Goal: Task Accomplishment & Management: Manage account settings

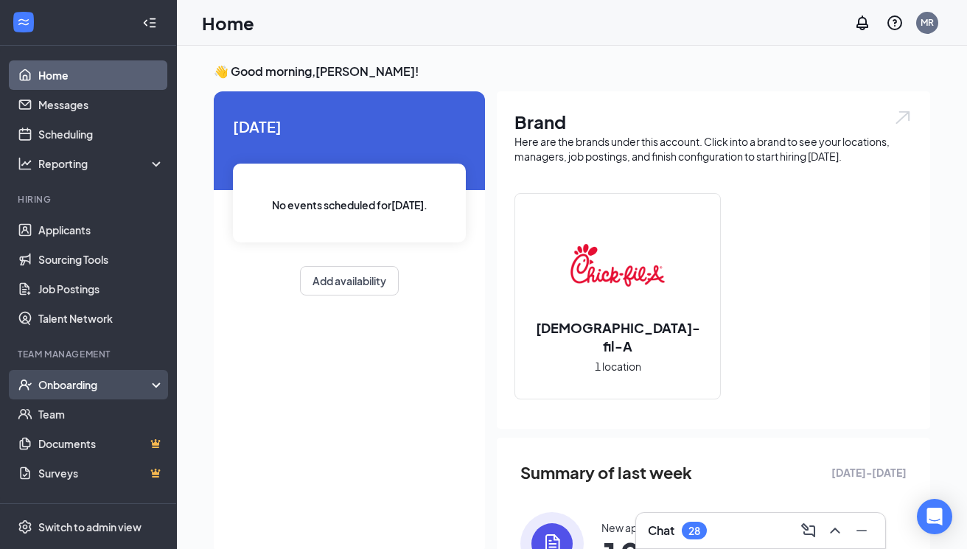
click at [131, 383] on div "Onboarding" at bounding box center [95, 385] width 114 height 15
click at [109, 411] on link "Overview" at bounding box center [101, 414] width 126 height 29
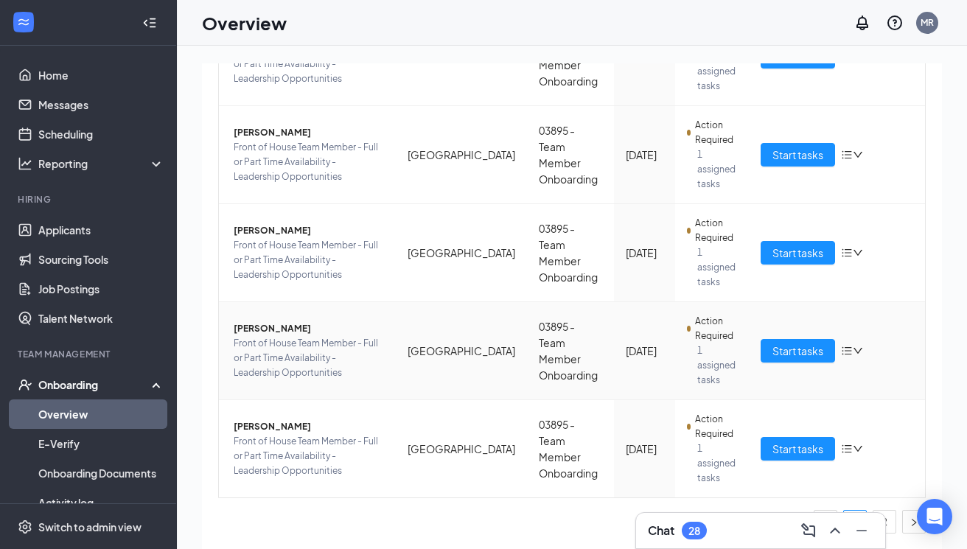
scroll to position [747, 0]
click at [890, 518] on link "2" at bounding box center [885, 522] width 22 height 22
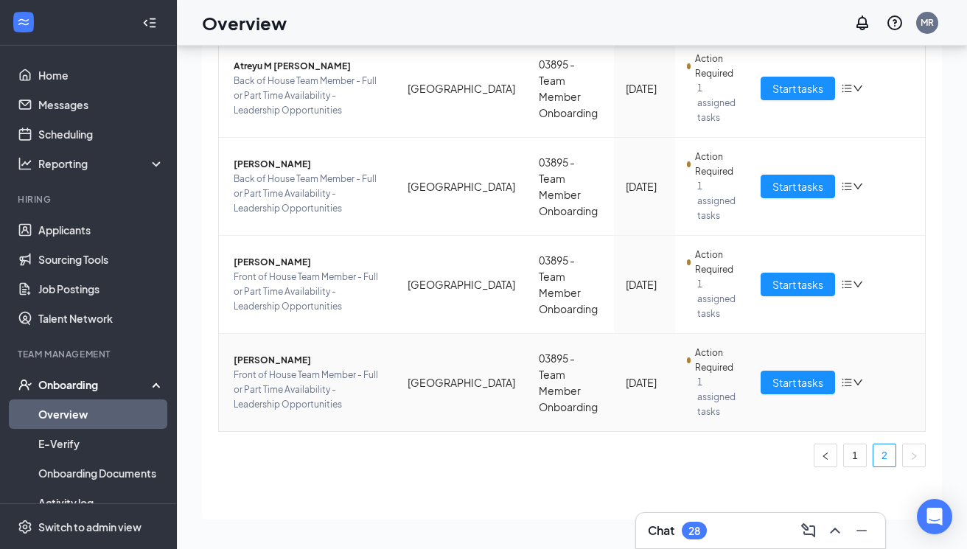
scroll to position [66, 0]
click at [855, 457] on link "1" at bounding box center [855, 456] width 22 height 22
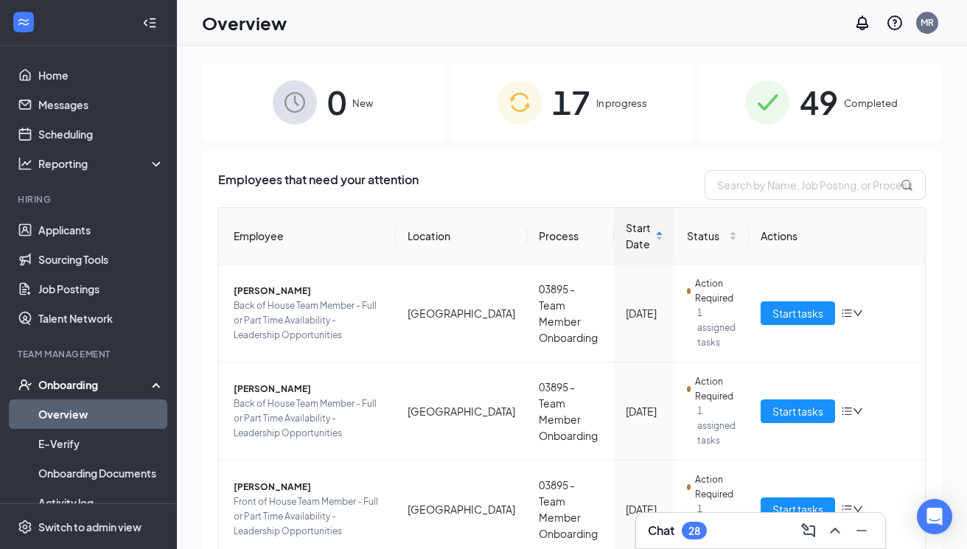
click at [555, 123] on span "17" at bounding box center [571, 102] width 38 height 51
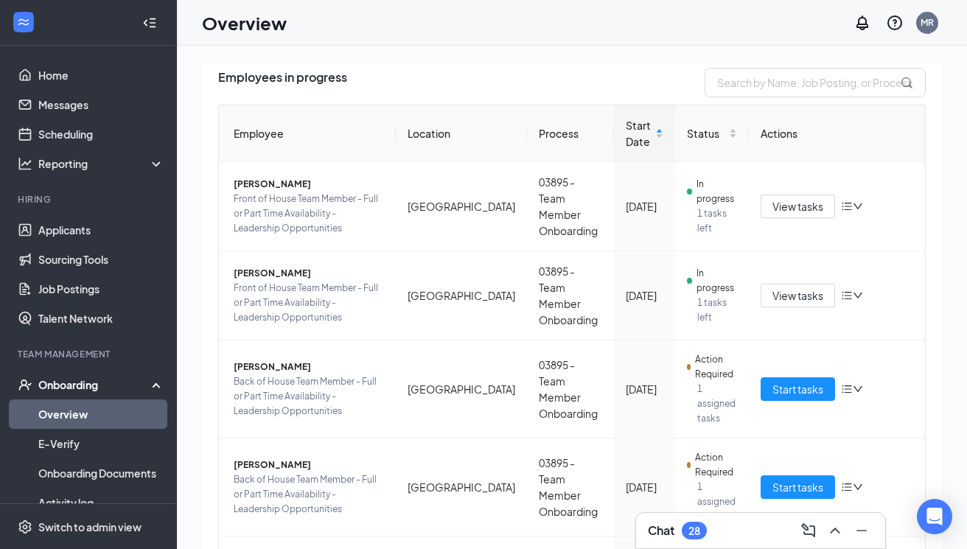
scroll to position [105, 0]
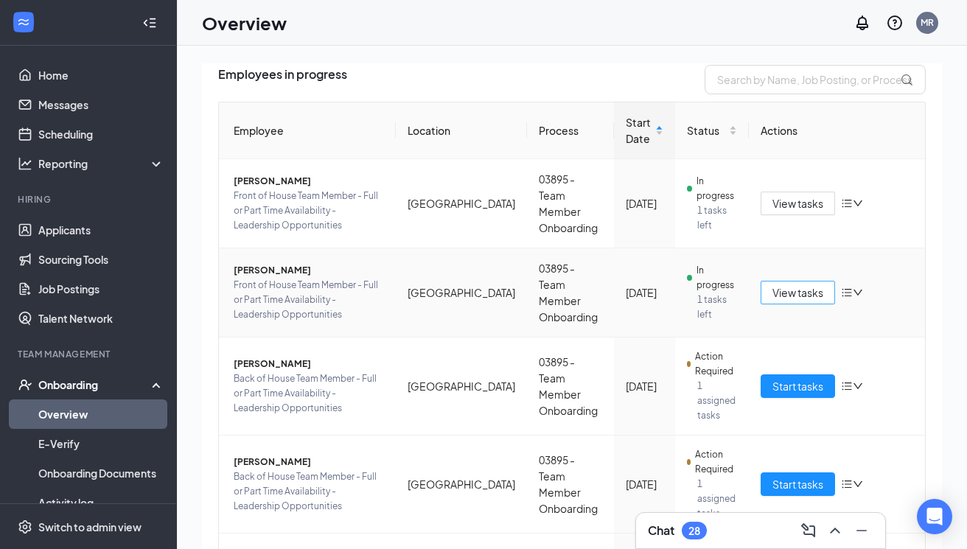
click at [790, 285] on span "View tasks" at bounding box center [798, 293] width 51 height 16
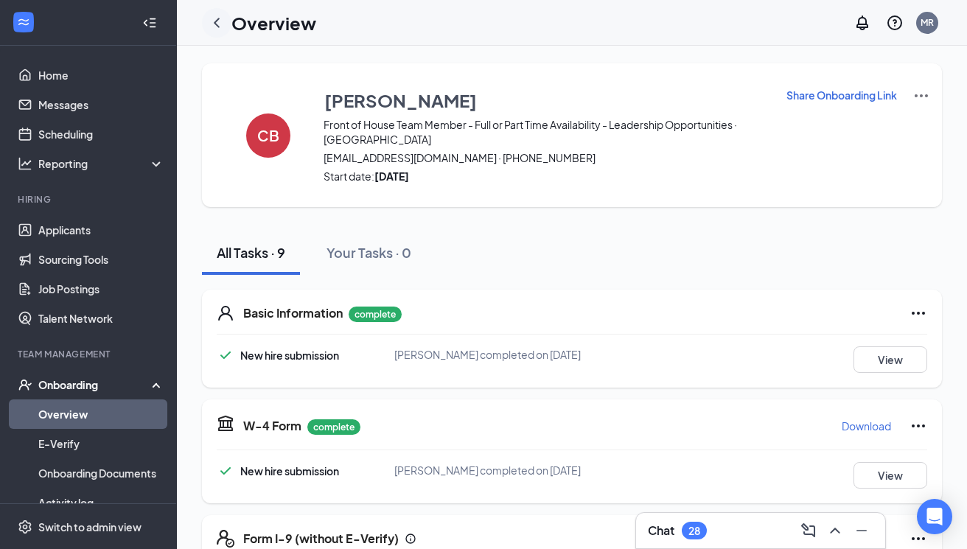
click at [213, 17] on icon "ChevronLeft" at bounding box center [217, 23] width 18 height 18
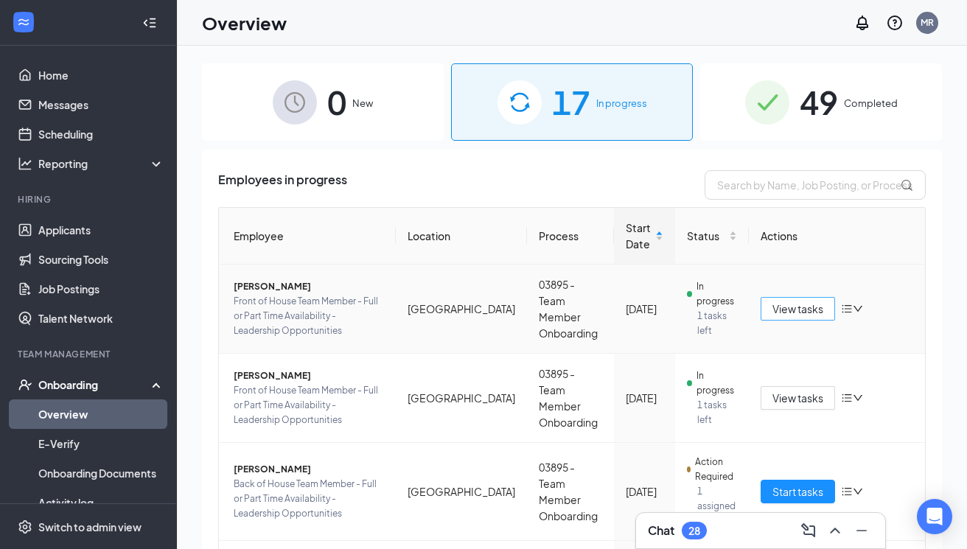
click at [773, 310] on span "View tasks" at bounding box center [798, 309] width 51 height 16
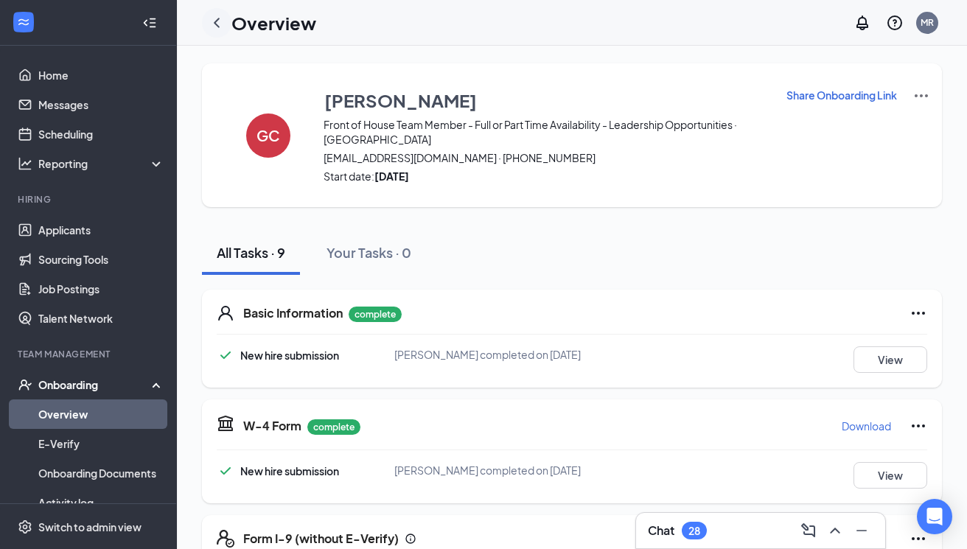
click at [220, 26] on icon "ChevronLeft" at bounding box center [217, 23] width 18 height 18
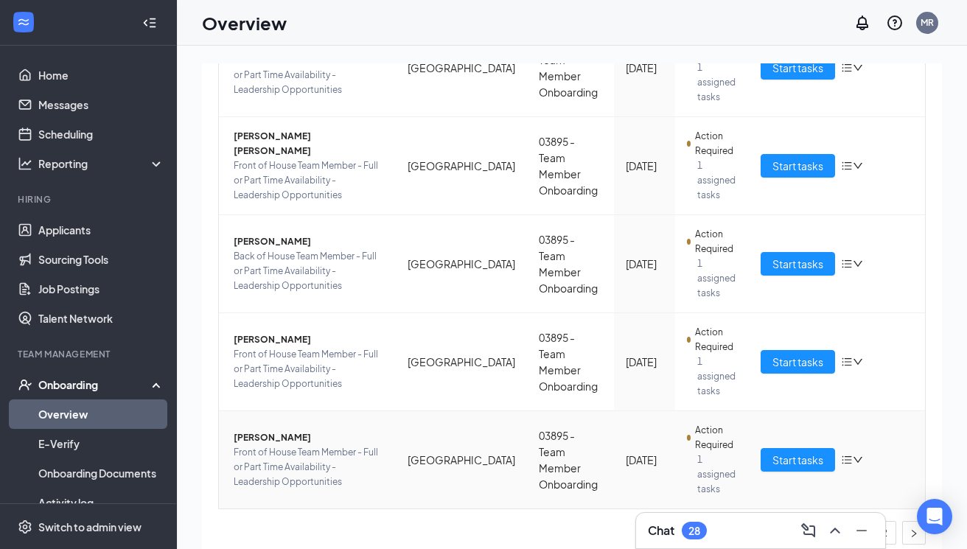
scroll to position [717, 0]
click at [889, 523] on link "2" at bounding box center [885, 534] width 22 height 22
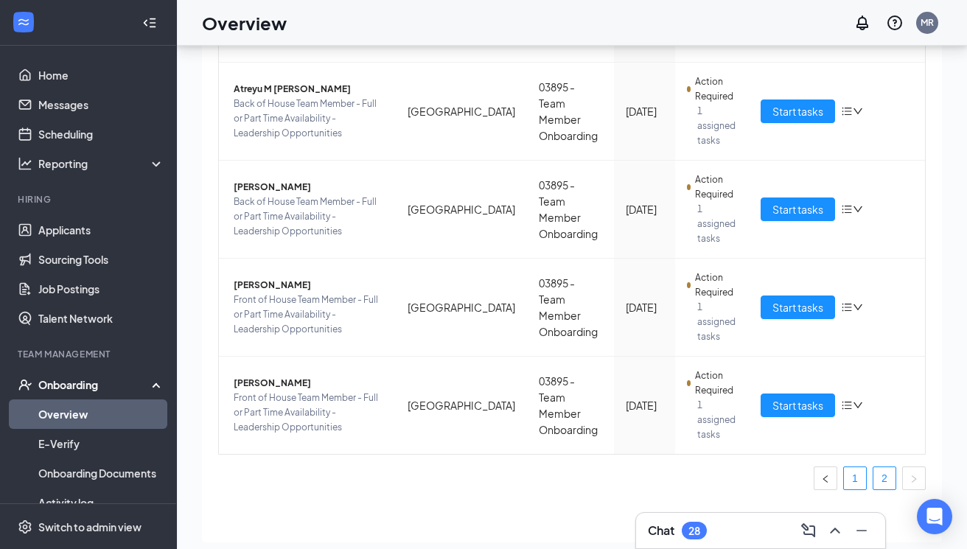
scroll to position [44, 0]
click at [863, 482] on link "1" at bounding box center [855, 478] width 22 height 22
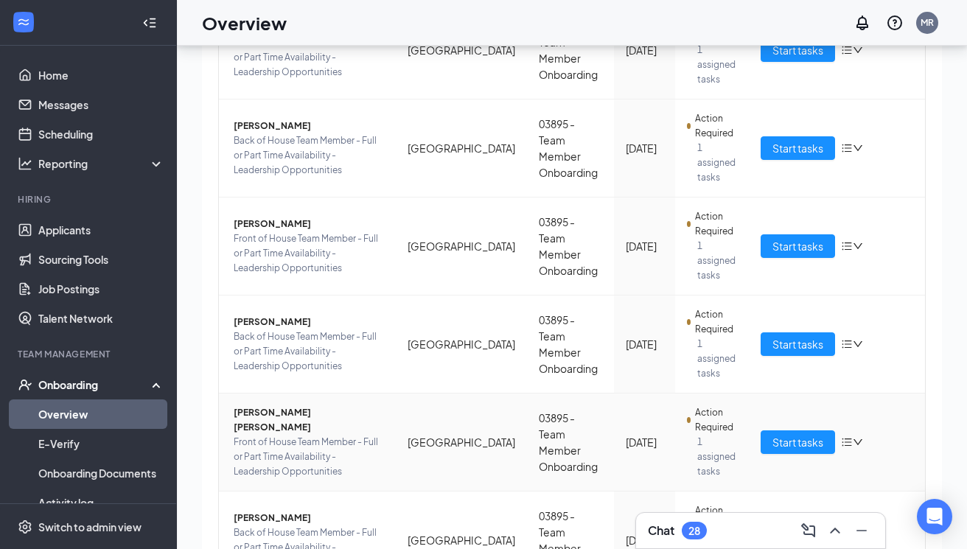
scroll to position [392, 0]
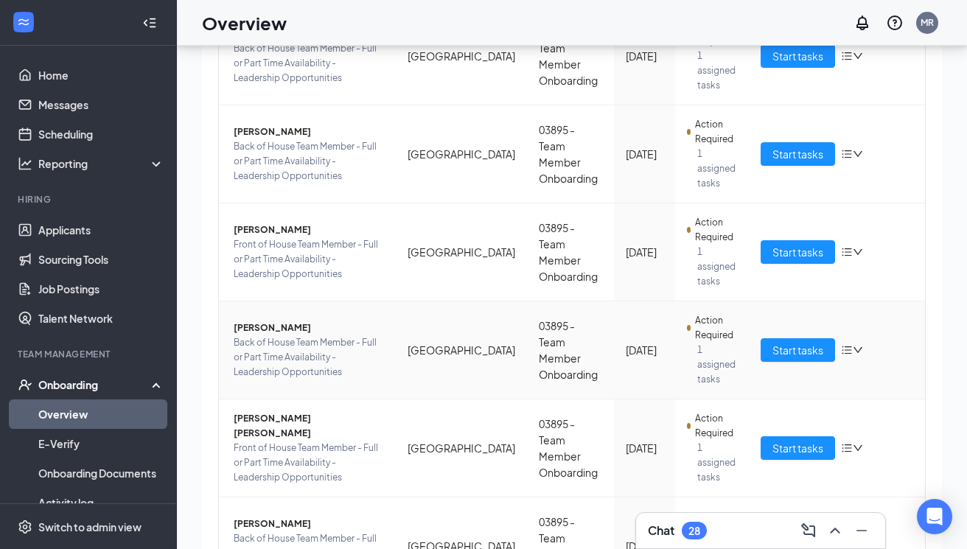
click at [860, 345] on icon "down" at bounding box center [858, 350] width 10 height 10
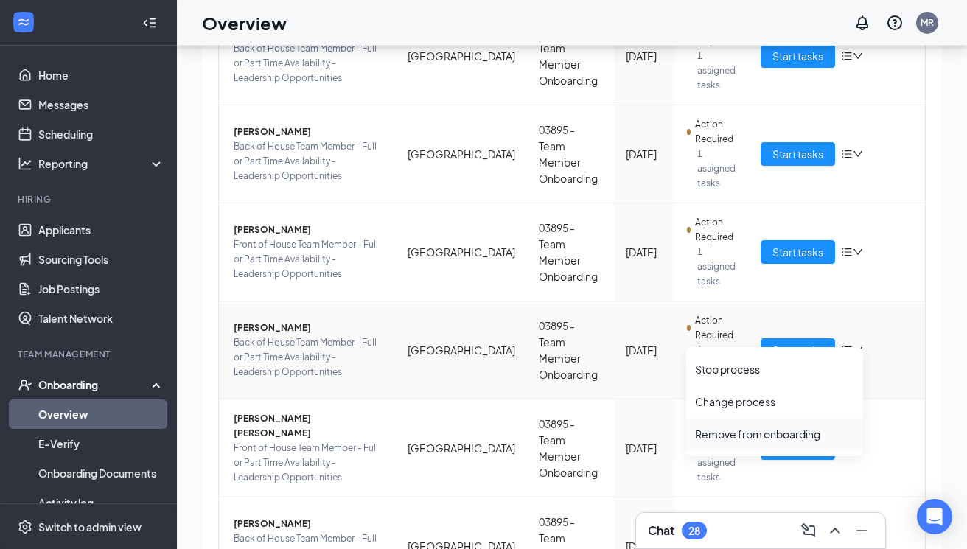
click at [761, 437] on div "Remove from onboarding" at bounding box center [774, 434] width 159 height 15
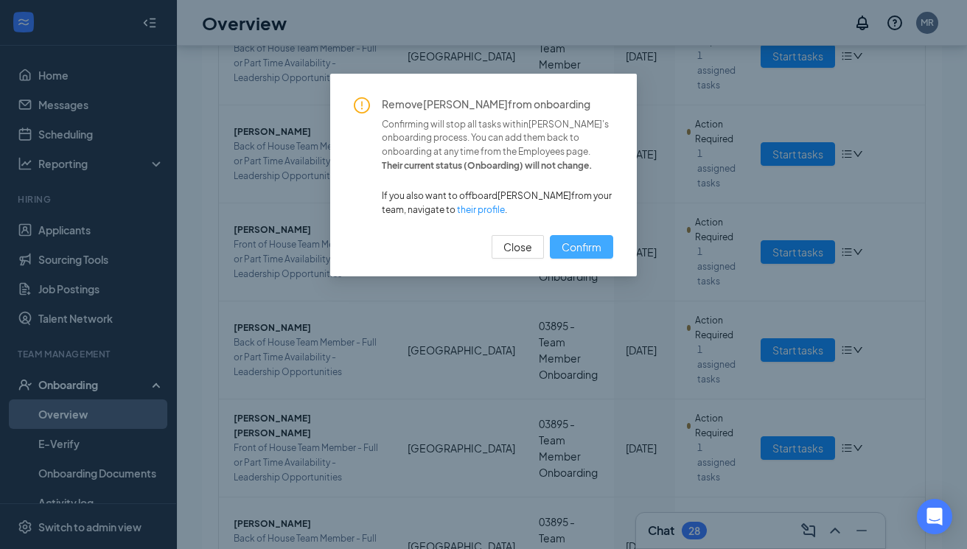
click at [600, 255] on span "Confirm" at bounding box center [582, 247] width 40 height 16
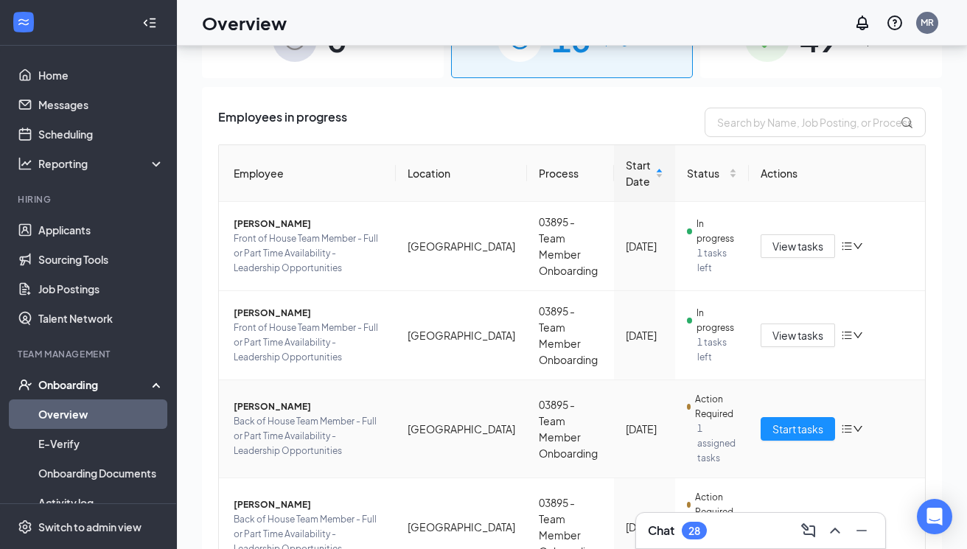
scroll to position [24, 0]
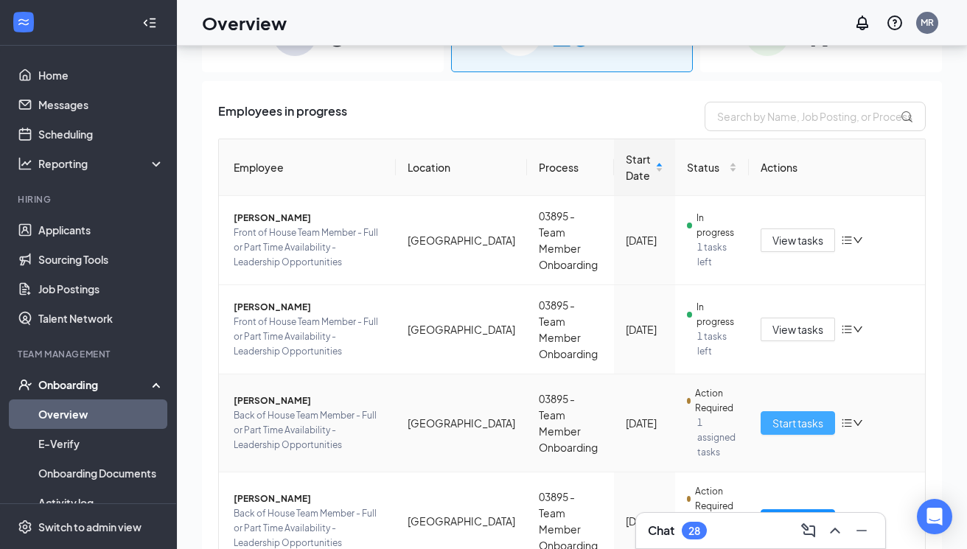
click at [804, 415] on span "Start tasks" at bounding box center [798, 423] width 51 height 16
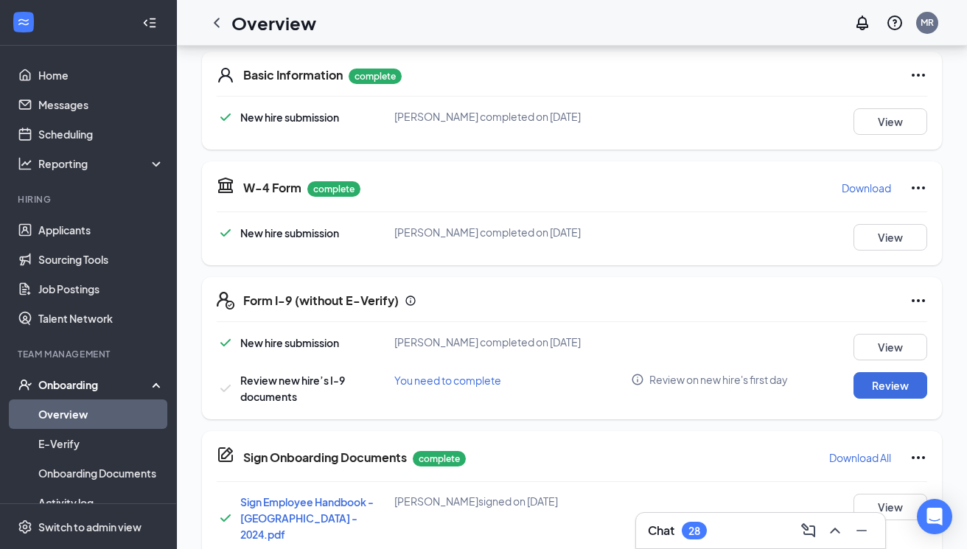
scroll to position [241, 0]
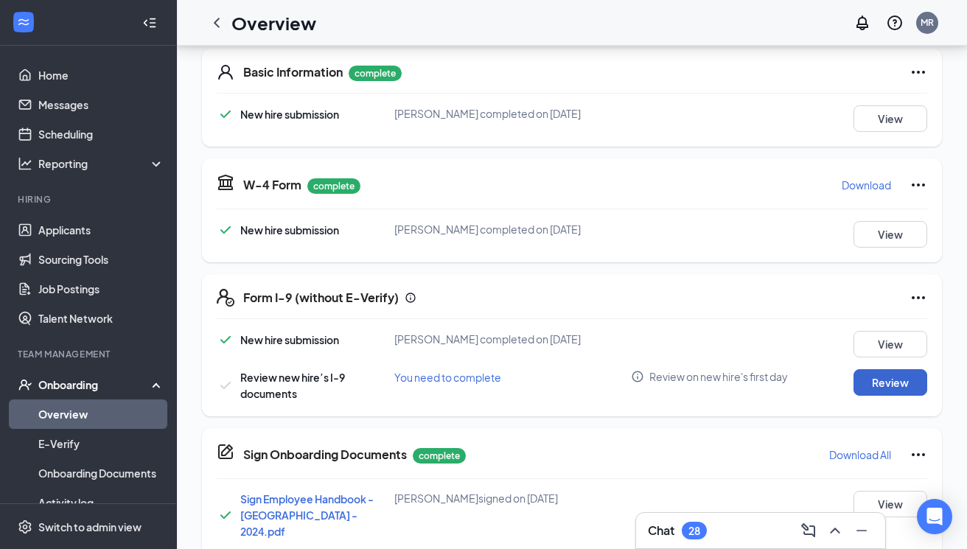
click at [870, 386] on button "Review" at bounding box center [891, 382] width 74 height 27
type input "[DATE]"
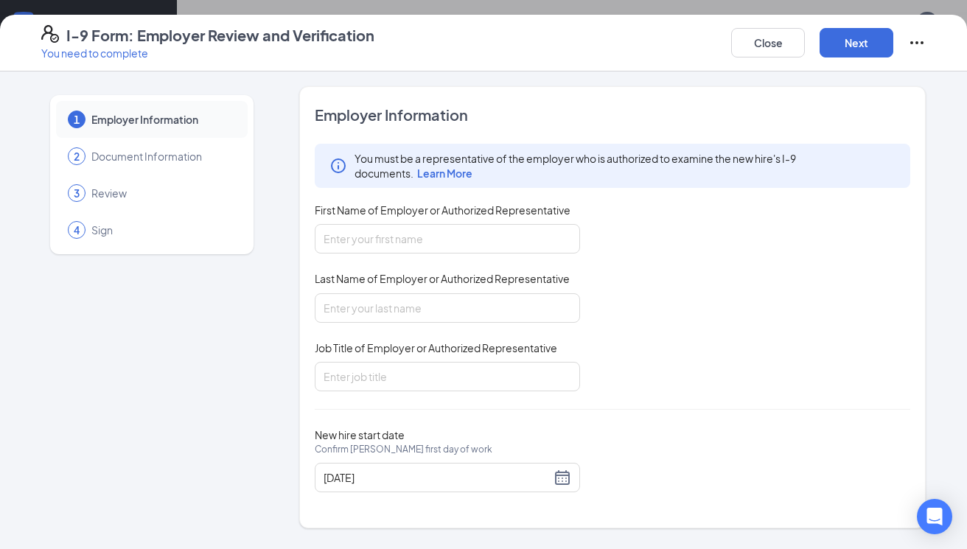
click at [918, 44] on icon "Ellipses" at bounding box center [917, 43] width 18 height 18
click at [162, 150] on span "Document Information" at bounding box center [162, 156] width 142 height 15
click at [779, 54] on button "Close" at bounding box center [768, 42] width 74 height 29
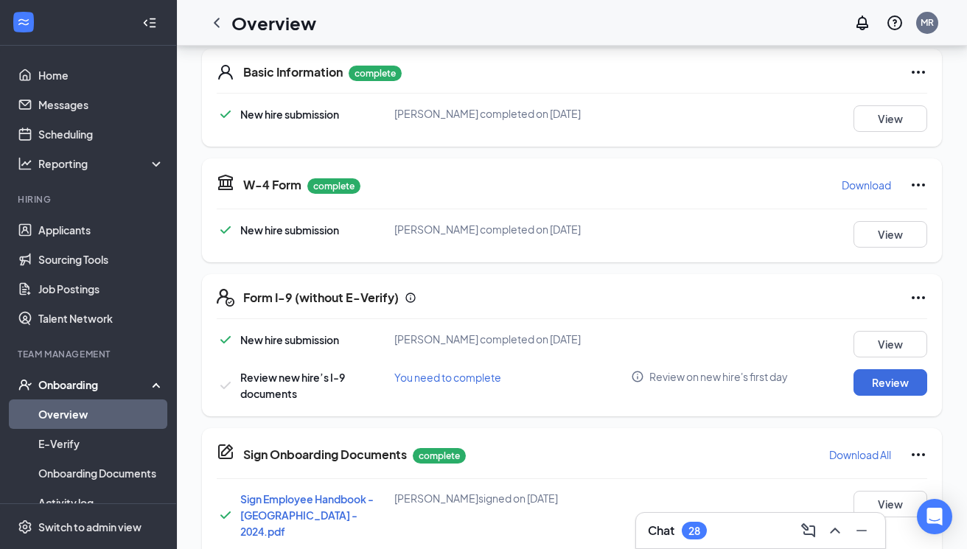
scroll to position [275, 0]
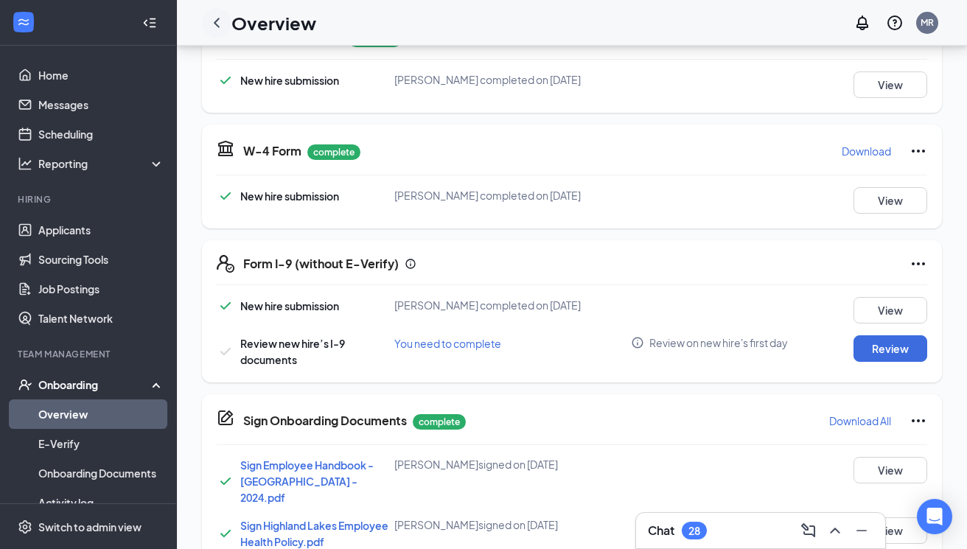
click at [220, 20] on icon "ChevronLeft" at bounding box center [217, 23] width 18 height 18
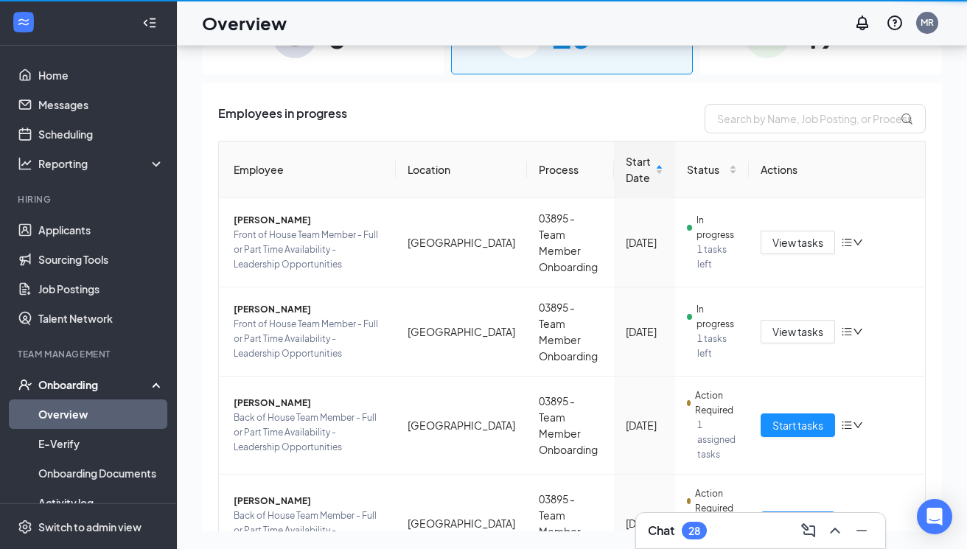
scroll to position [66, 0]
